Goal: Find contact information: Find contact information

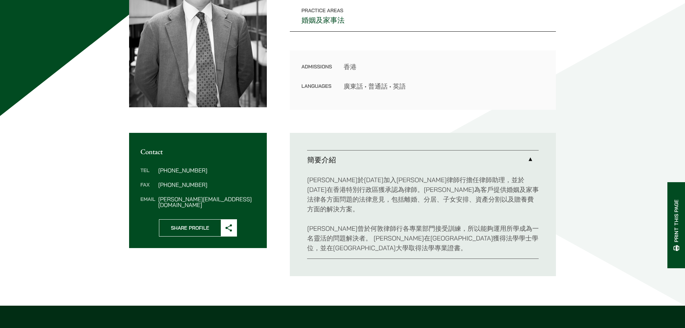
scroll to position [144, 0]
drag, startPoint x: 327, startPoint y: 179, endPoint x: 369, endPoint y: 178, distance: 41.4
click at [369, 178] on p "[PERSON_NAME]於[DATE]加入[PERSON_NAME]律師行擔任律師助理，並於[DATE]在香港特別行政區獲承認為律師。[PERSON_NAM…" at bounding box center [423, 193] width 232 height 39
drag, startPoint x: 369, startPoint y: 178, endPoint x: 261, endPoint y: 183, distance: 108.0
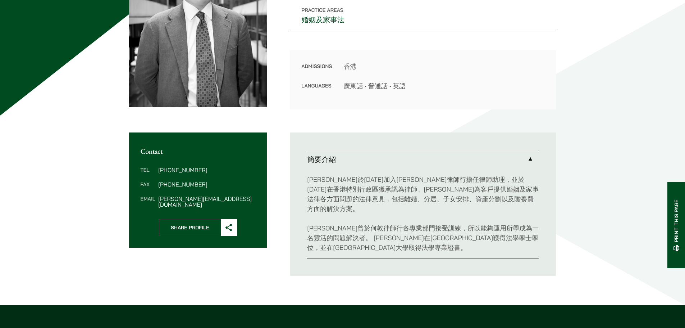
click at [261, 183] on div "Contact Tel [PHONE_NUMBER] Fax [PHONE_NUMBER] Email [PERSON_NAME][EMAIL_ADDRESS…" at bounding box center [342, 207] width 427 height 150
click at [261, 183] on div "Tel [PHONE_NUMBER] Fax [PHONE_NUMBER] Email [PERSON_NAME][EMAIL_ADDRESS][DOMAIN…" at bounding box center [198, 186] width 138 height 63
click at [308, 187] on p "[PERSON_NAME]於[DATE]加入[PERSON_NAME]律師行擔任律師助理，並於[DATE]在香港特別行政區獲承認為律師。[PERSON_NAM…" at bounding box center [423, 193] width 232 height 39
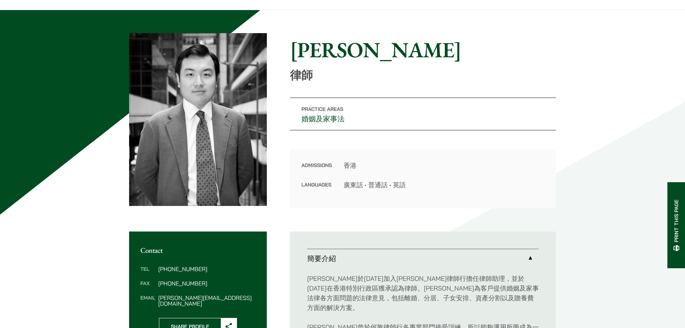
scroll to position [36, 0]
